Goal: Task Accomplishment & Management: Use online tool/utility

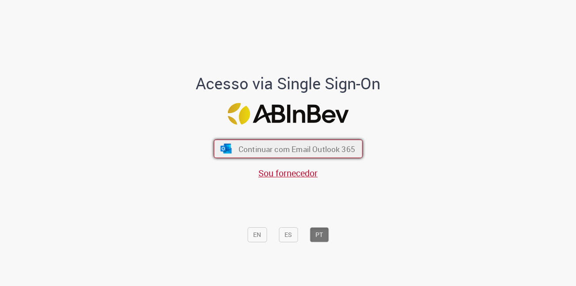
click at [306, 149] on span "Continuar com Email Outlook 365" at bounding box center [296, 149] width 117 height 10
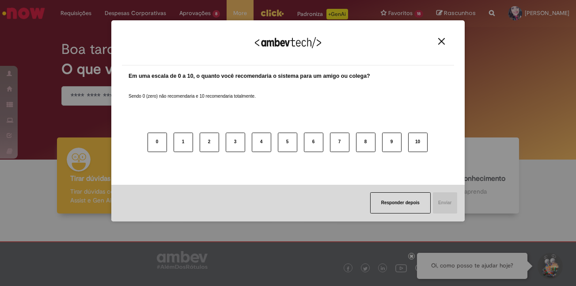
click at [204, 34] on div "Agradecemos seu feedback!" at bounding box center [288, 48] width 332 height 34
click at [446, 41] on button "Close" at bounding box center [442, 42] width 12 height 8
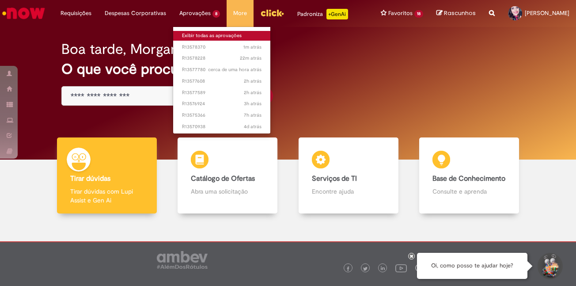
click at [193, 31] on link "Exibir todas as aprovações" at bounding box center [221, 36] width 97 height 10
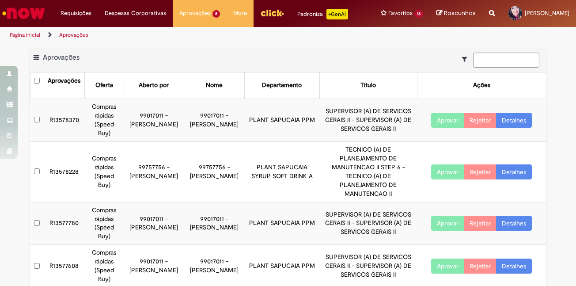
click at [439, 119] on button "Aprovar" at bounding box center [447, 120] width 33 height 15
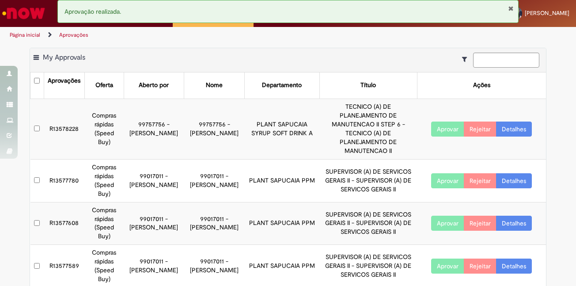
click at [436, 173] on button "Aprovar" at bounding box center [447, 180] width 33 height 15
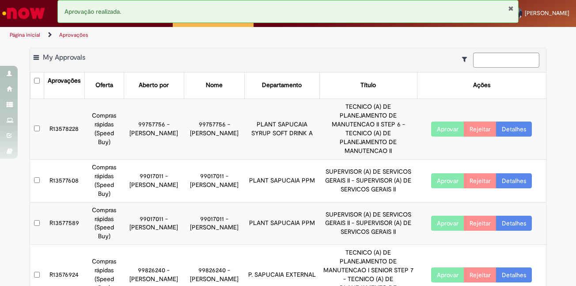
click at [441, 173] on button "Aprovar" at bounding box center [447, 180] width 33 height 15
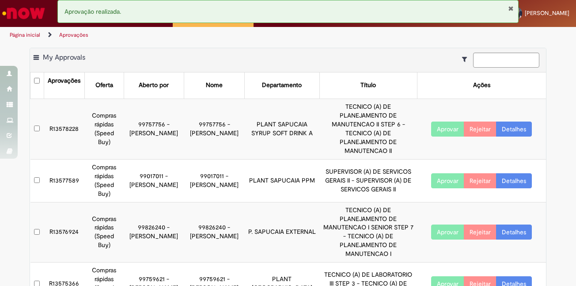
click at [437, 173] on button "Aprovar" at bounding box center [447, 180] width 33 height 15
